Goal: Information Seeking & Learning: Learn about a topic

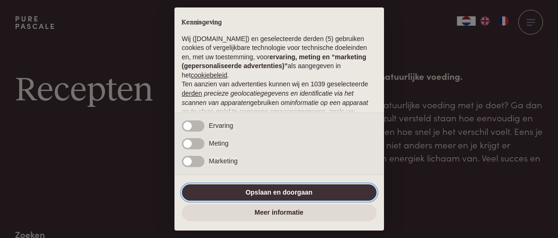
click at [272, 192] on button "Opslaan en doorgaan" at bounding box center [279, 193] width 194 height 17
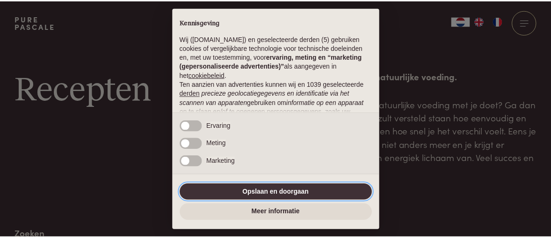
scroll to position [137, 0]
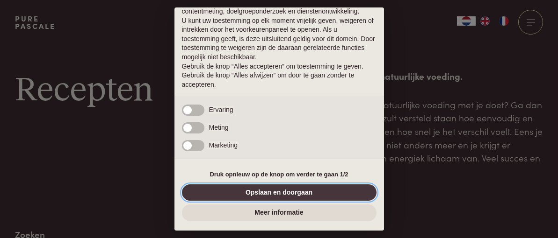
click at [272, 192] on button "Opslaan en doorgaan" at bounding box center [279, 193] width 194 height 17
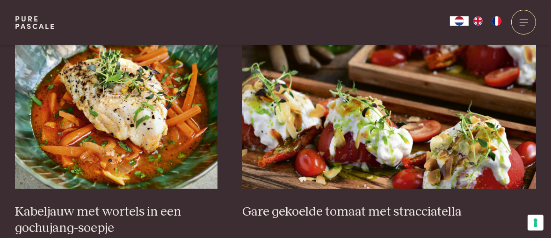
scroll to position [635, 0]
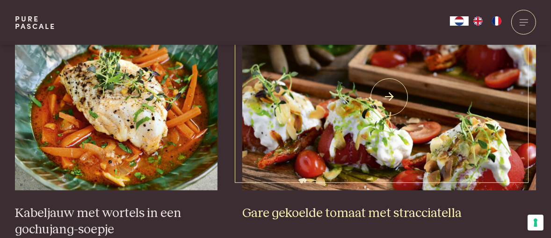
click at [349, 107] on img at bounding box center [389, 97] width 294 height 187
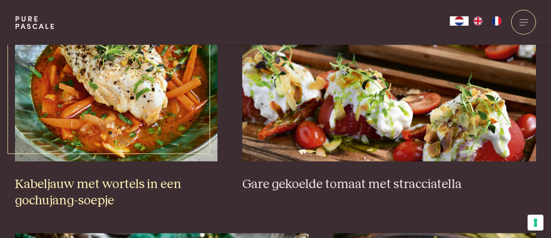
scroll to position [663, 0]
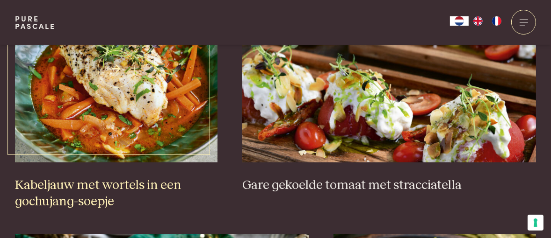
click at [129, 122] on img at bounding box center [116, 69] width 202 height 187
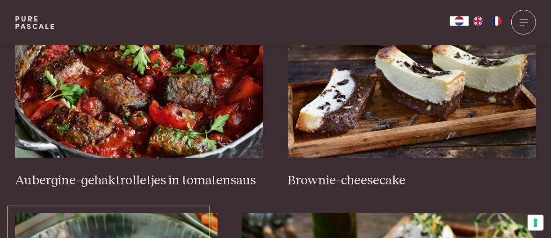
scroll to position [423, 0]
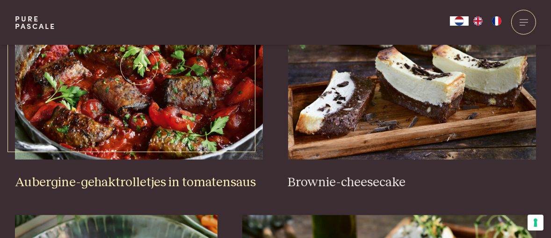
click at [128, 115] on img at bounding box center [139, 66] width 248 height 187
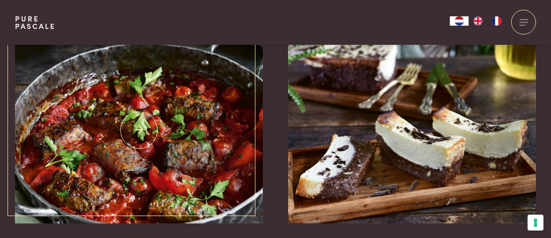
scroll to position [359, 0]
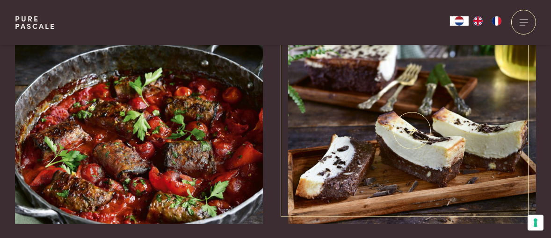
click at [359, 122] on img at bounding box center [412, 130] width 248 height 187
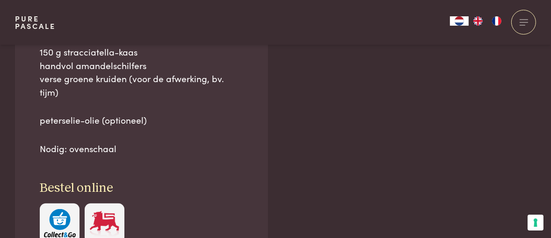
scroll to position [650, 0]
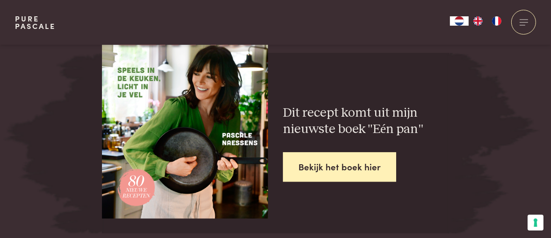
scroll to position [1912, 0]
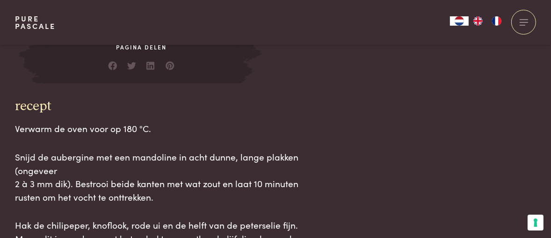
scroll to position [1079, 0]
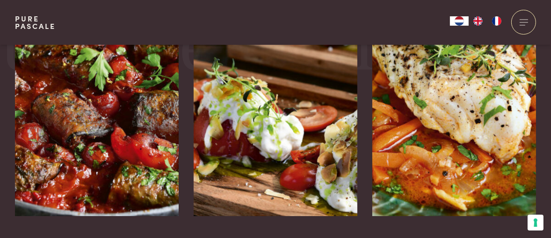
scroll to position [2188, 0]
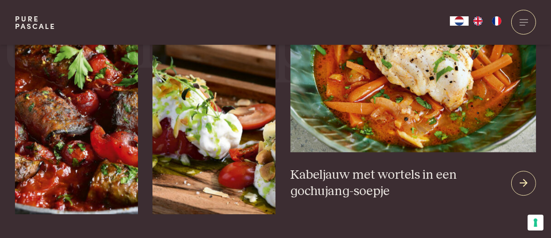
click at [431, 119] on img at bounding box center [412, 43] width 245 height 218
